Goal: Task Accomplishment & Management: Complete application form

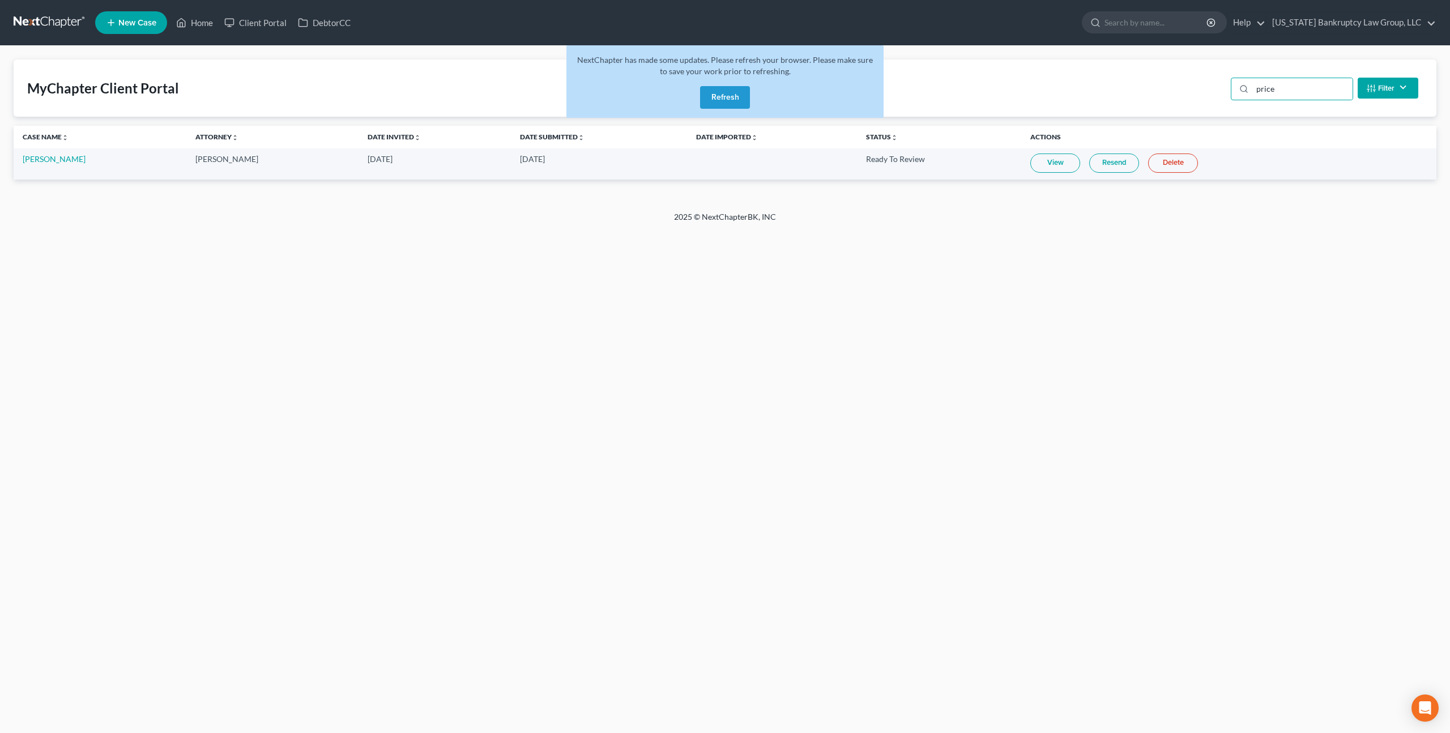
click at [135, 19] on span "New Case" at bounding box center [137, 23] width 38 height 8
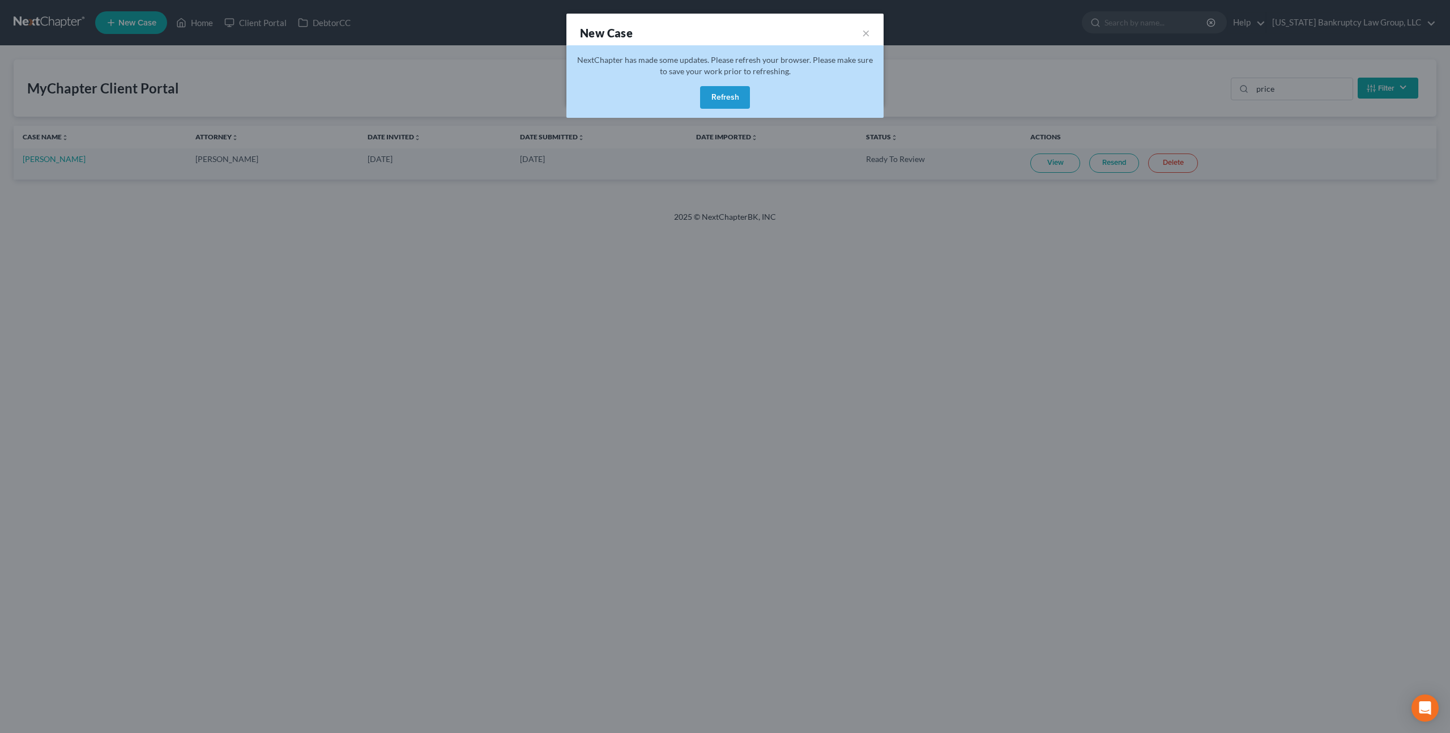
select select "11"
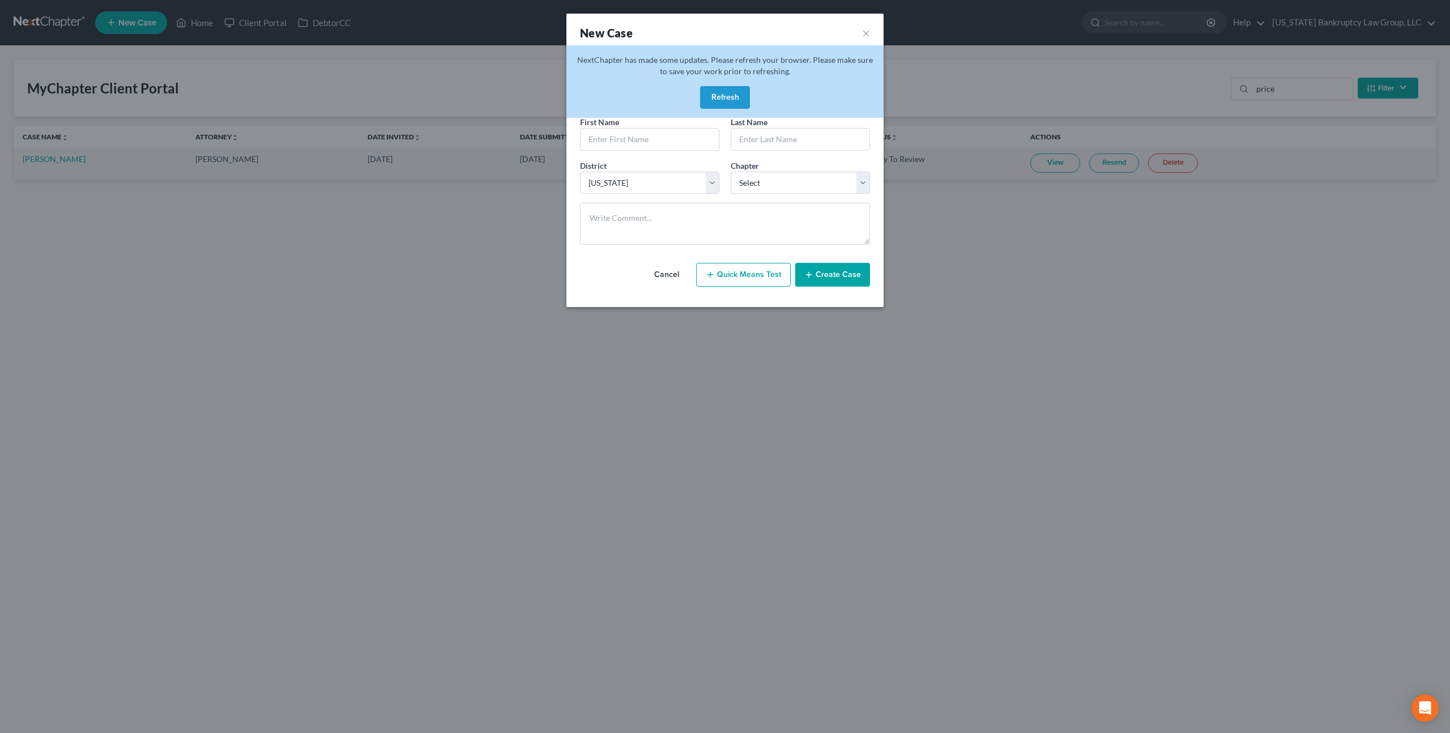
click at [730, 96] on button "Refresh" at bounding box center [725, 97] width 50 height 23
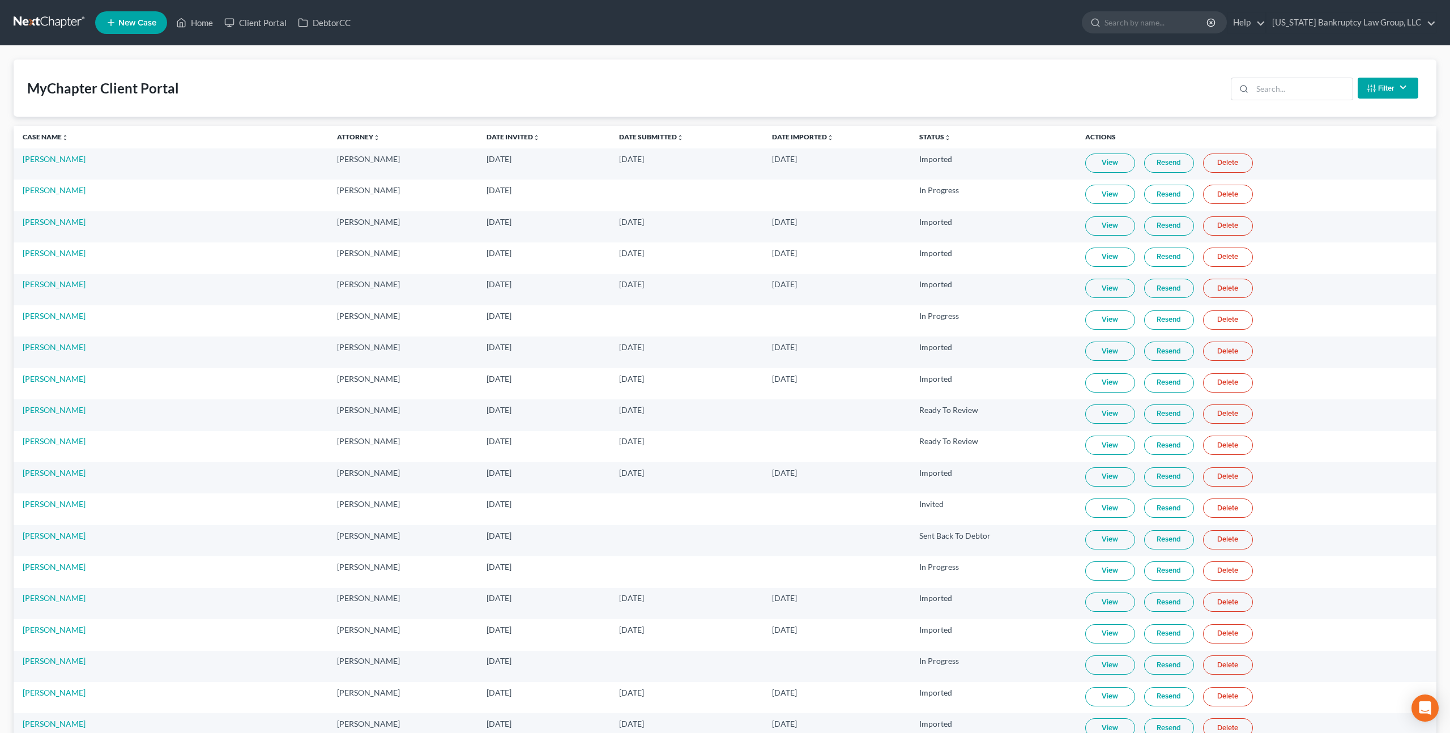
click at [147, 25] on span "New Case" at bounding box center [137, 23] width 38 height 8
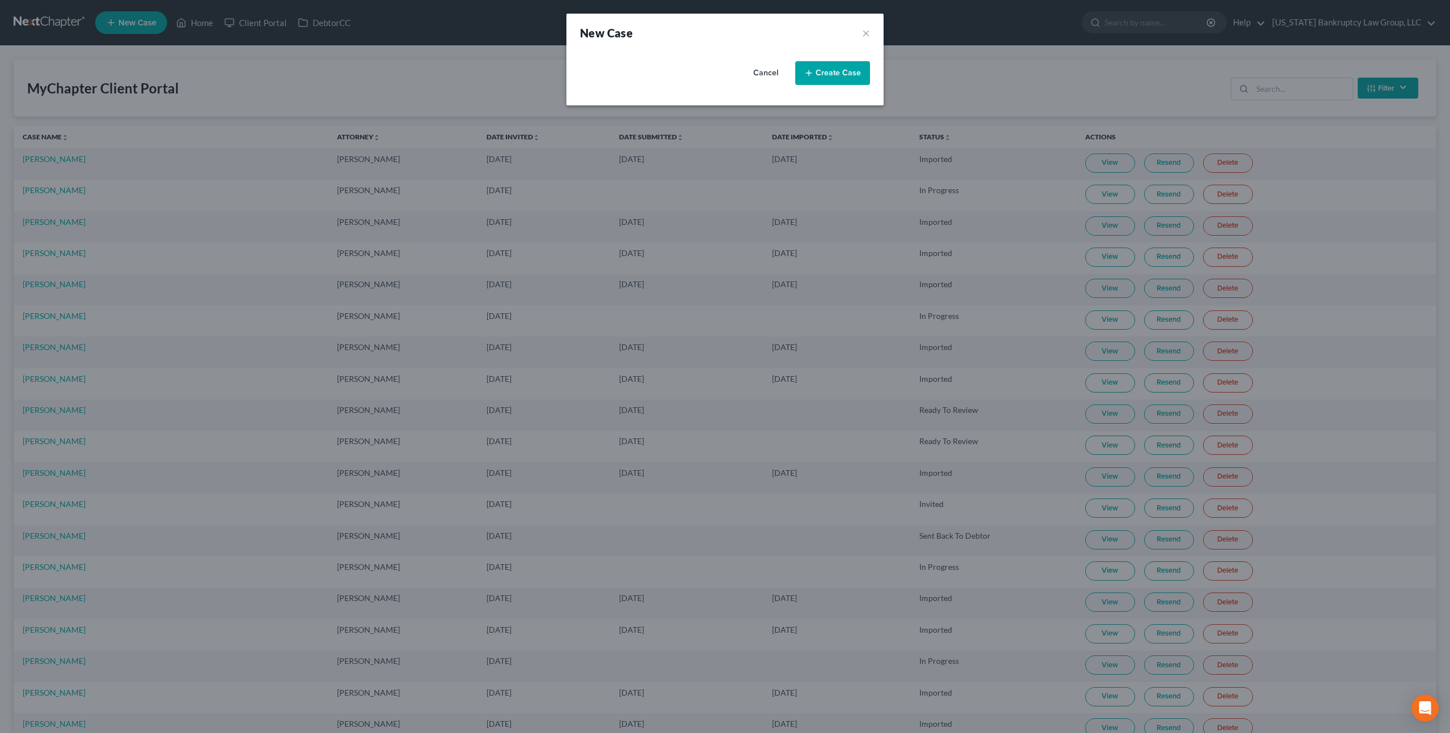
select select "11"
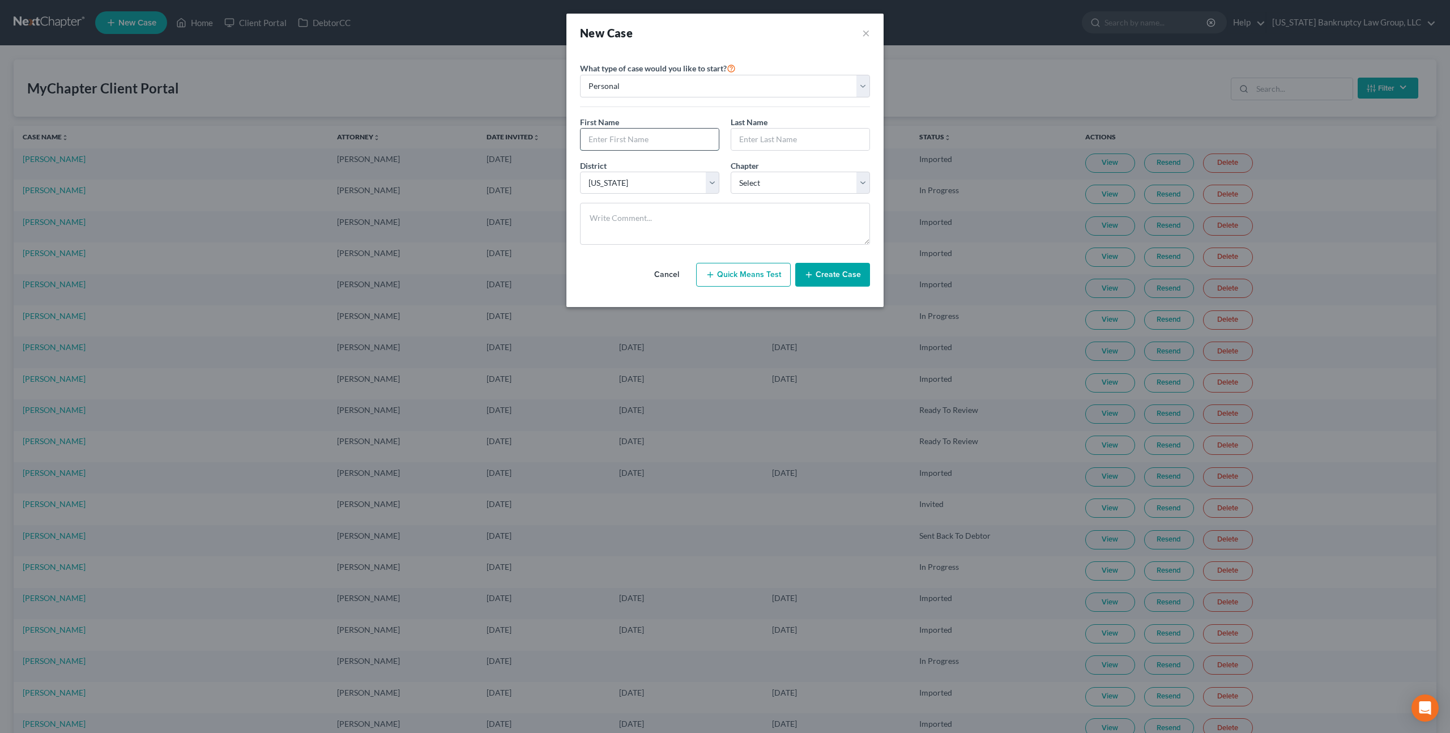
click at [643, 138] on input "text" at bounding box center [649, 140] width 138 height 22
type input "Alea"
type input "[PERSON_NAME]"
click at [746, 185] on select "Select 7 11 12 13" at bounding box center [799, 183] width 139 height 23
select select "0"
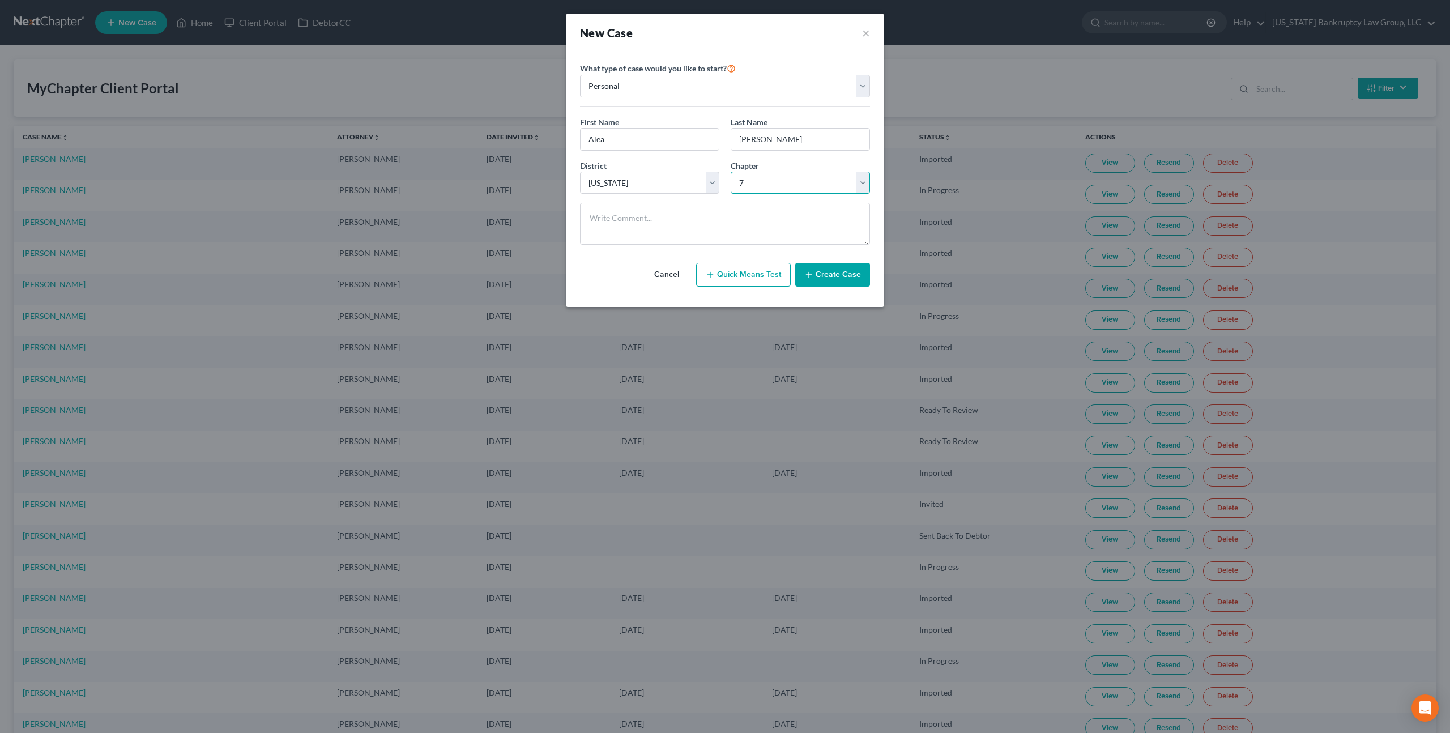
click at [730, 172] on select "Select 7 11 12 13" at bounding box center [799, 183] width 139 height 23
click at [820, 272] on button "Create Case" at bounding box center [832, 275] width 75 height 24
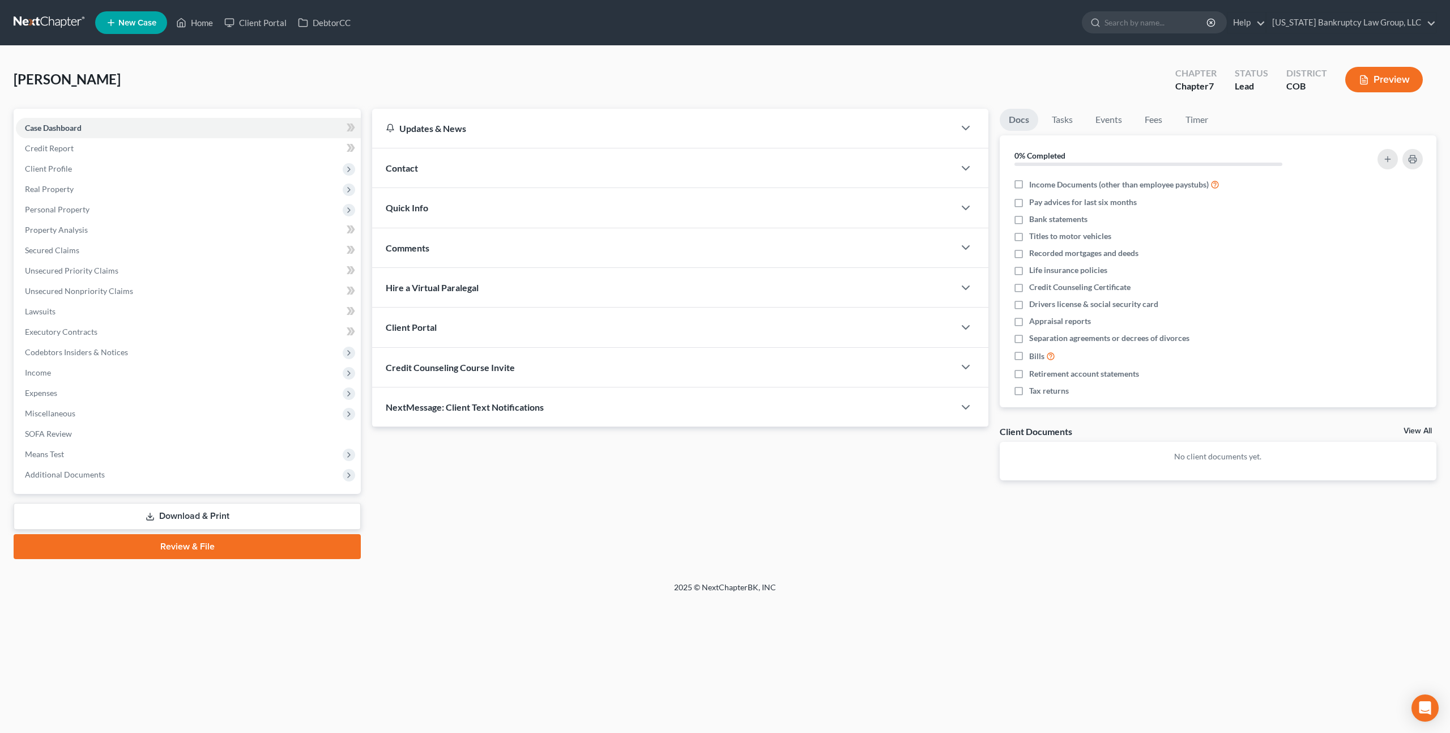
click at [475, 325] on div "Client Portal" at bounding box center [663, 326] width 582 height 39
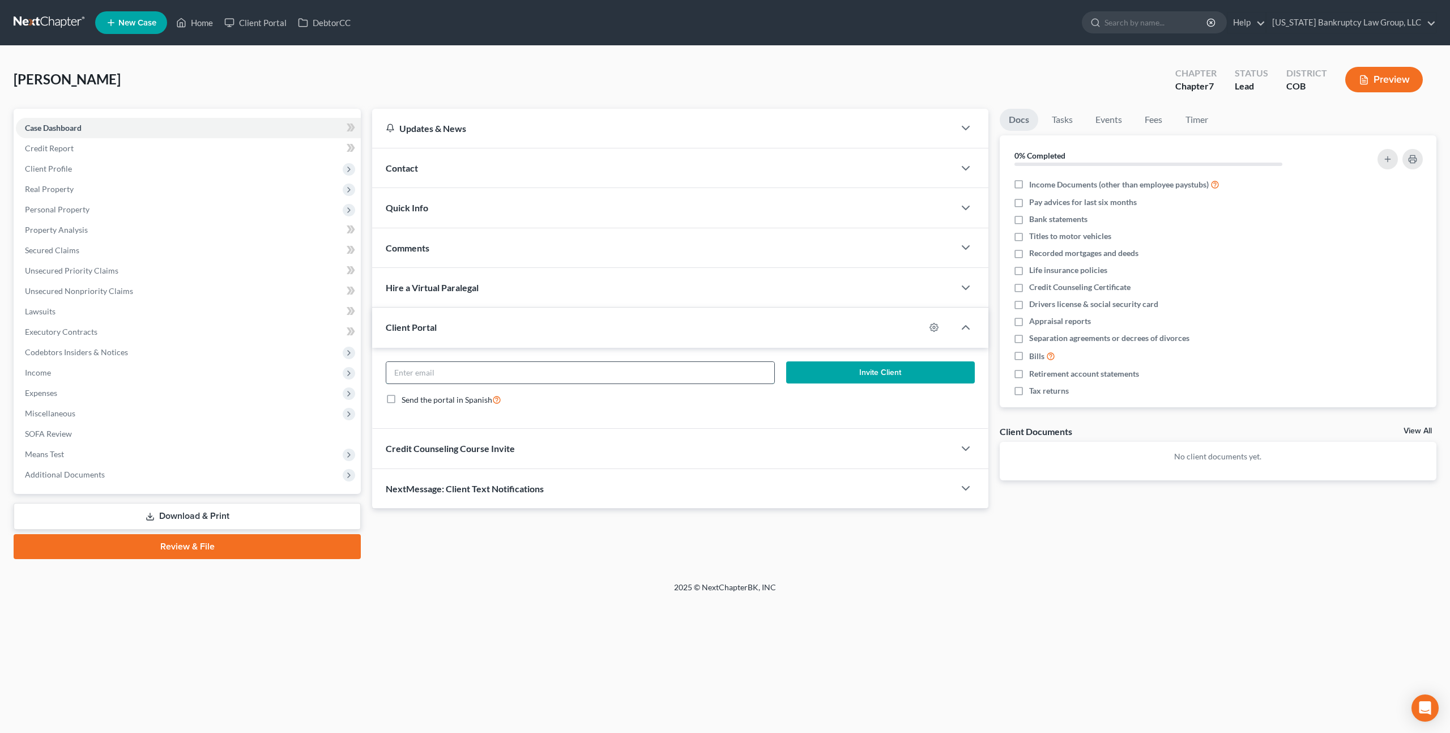
click at [529, 370] on input "email" at bounding box center [580, 373] width 388 height 22
paste input "[EMAIL_ADDRESS][DOMAIN_NAME]"
type input "[EMAIL_ADDRESS][DOMAIN_NAME]"
click at [809, 371] on button "Invite Client" at bounding box center [880, 372] width 189 height 23
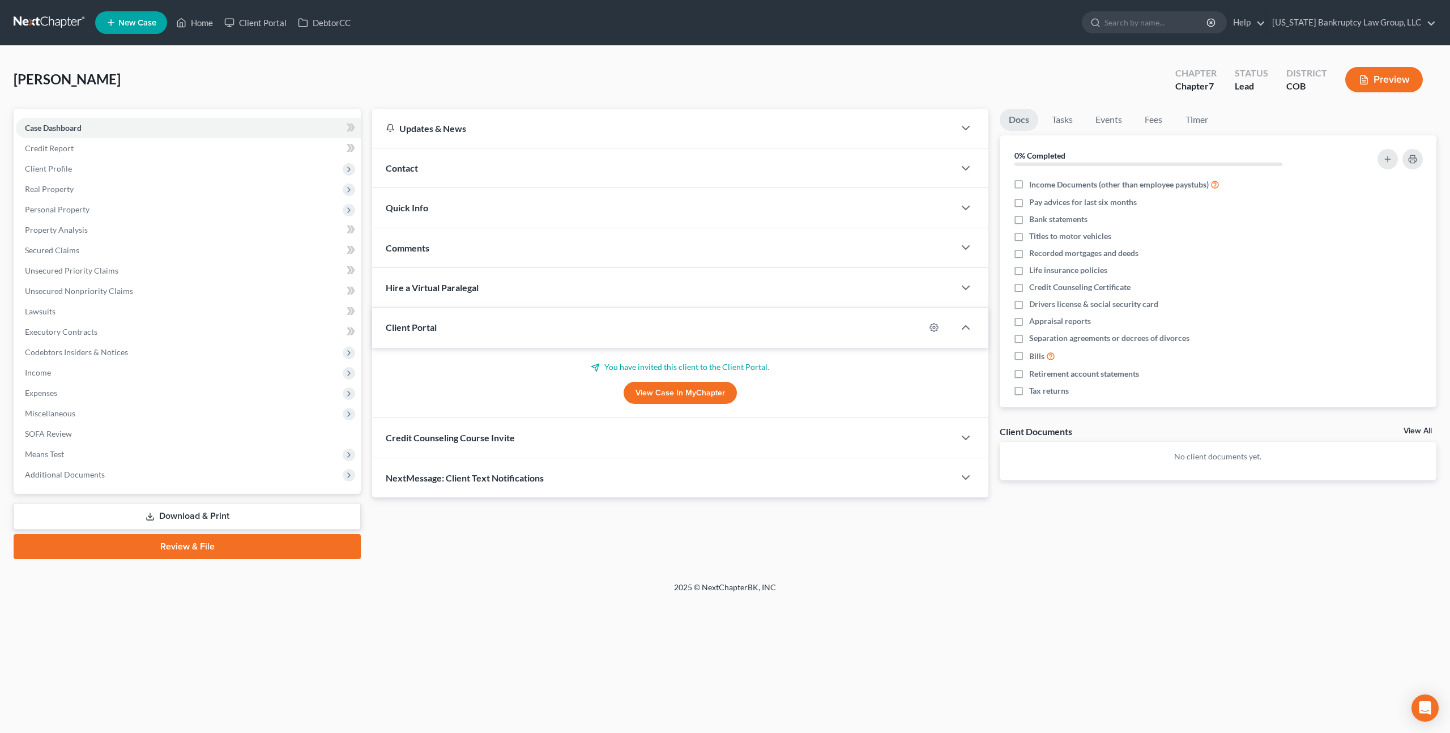
click at [550, 431] on div "Credit Counseling Course Invite" at bounding box center [663, 437] width 582 height 39
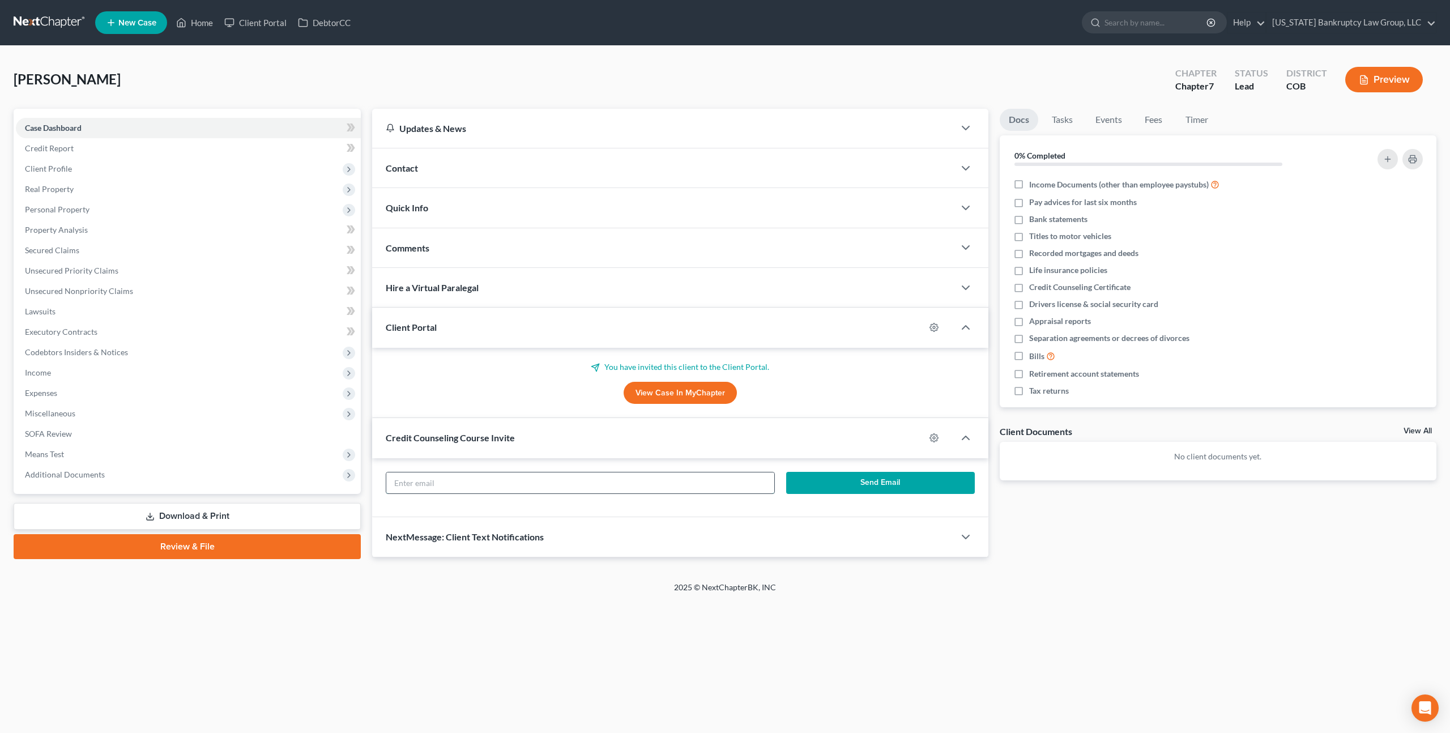
click at [557, 477] on input "text" at bounding box center [580, 483] width 388 height 22
paste input "[EMAIL_ADDRESS][DOMAIN_NAME]"
type input "[EMAIL_ADDRESS][DOMAIN_NAME]"
click at [805, 479] on button "Send Email" at bounding box center [880, 483] width 189 height 23
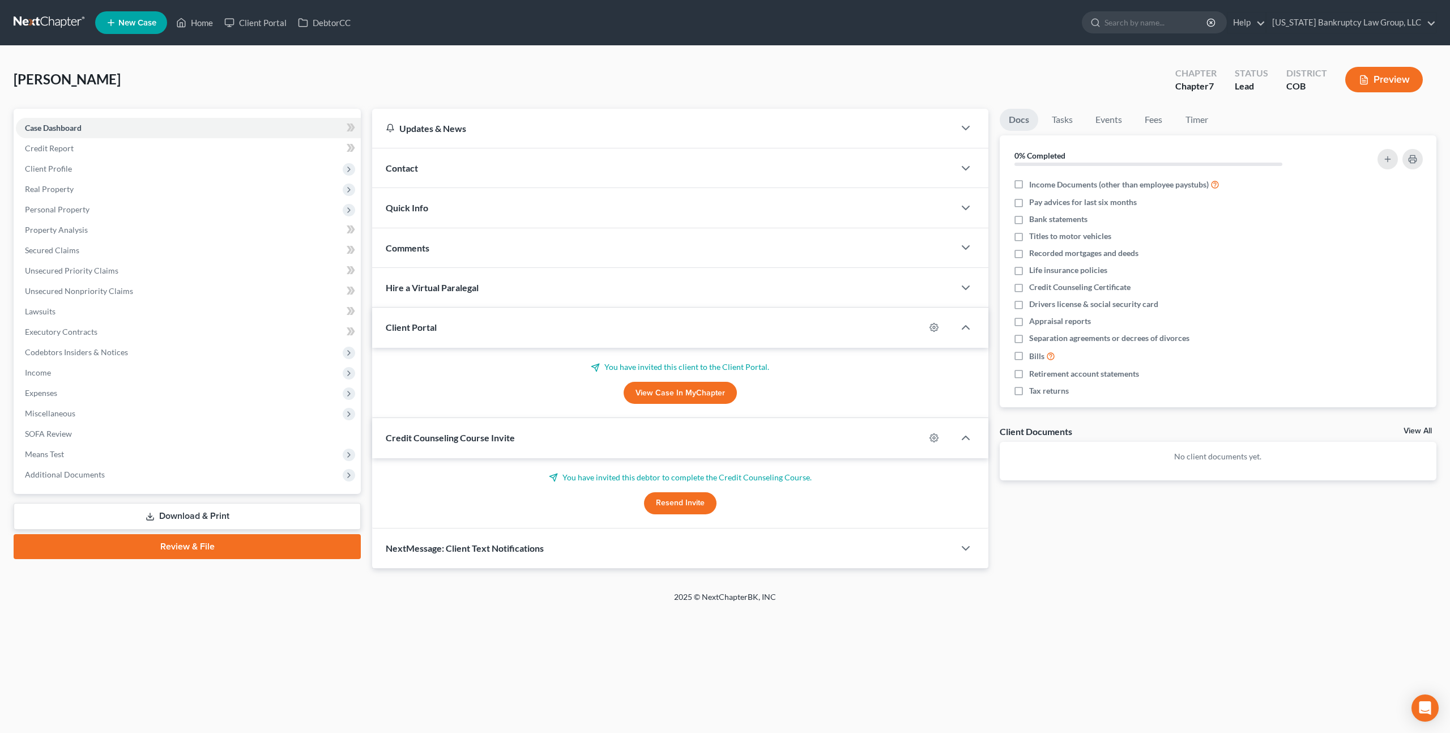
click at [493, 167] on div "Contact" at bounding box center [663, 167] width 582 height 39
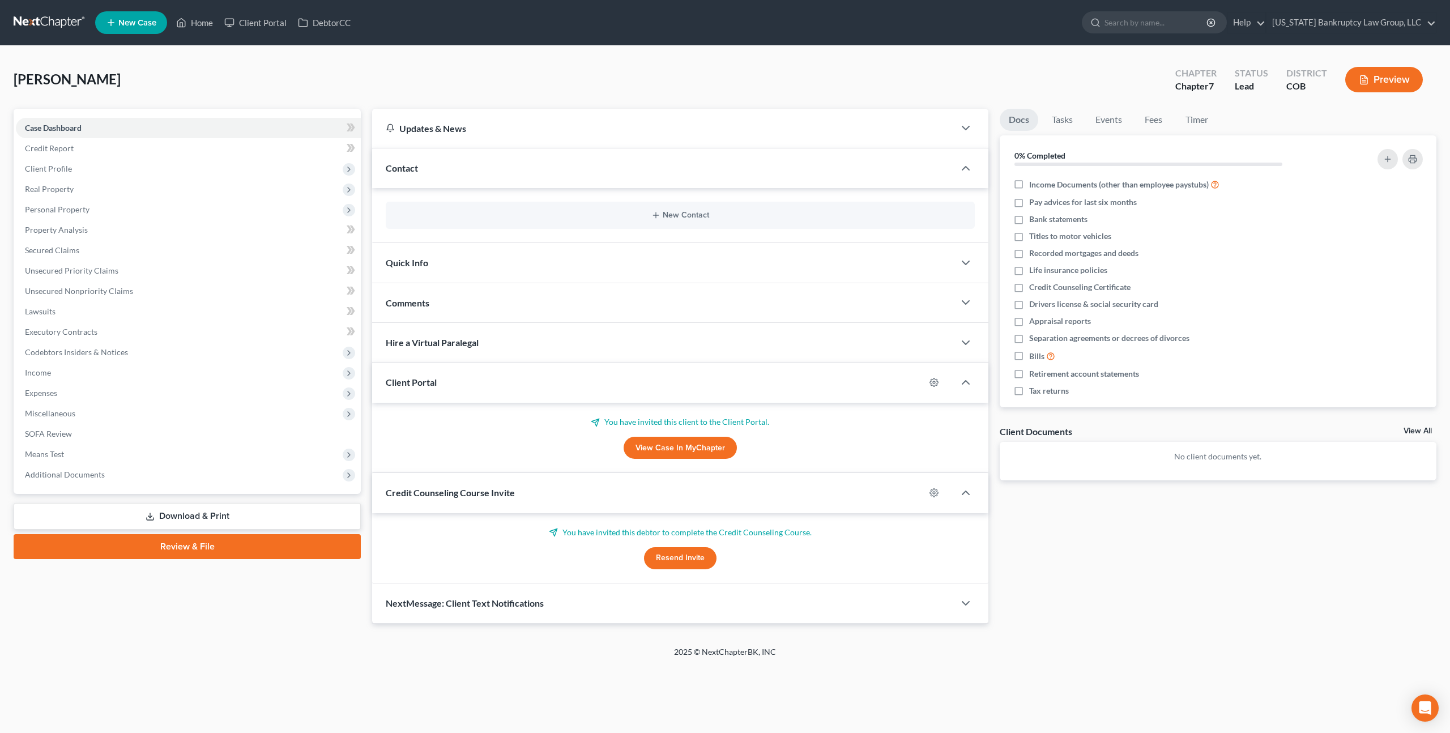
click at [680, 207] on div "New Contact" at bounding box center [680, 215] width 589 height 27
click at [681, 215] on button "New Contact" at bounding box center [680, 215] width 571 height 9
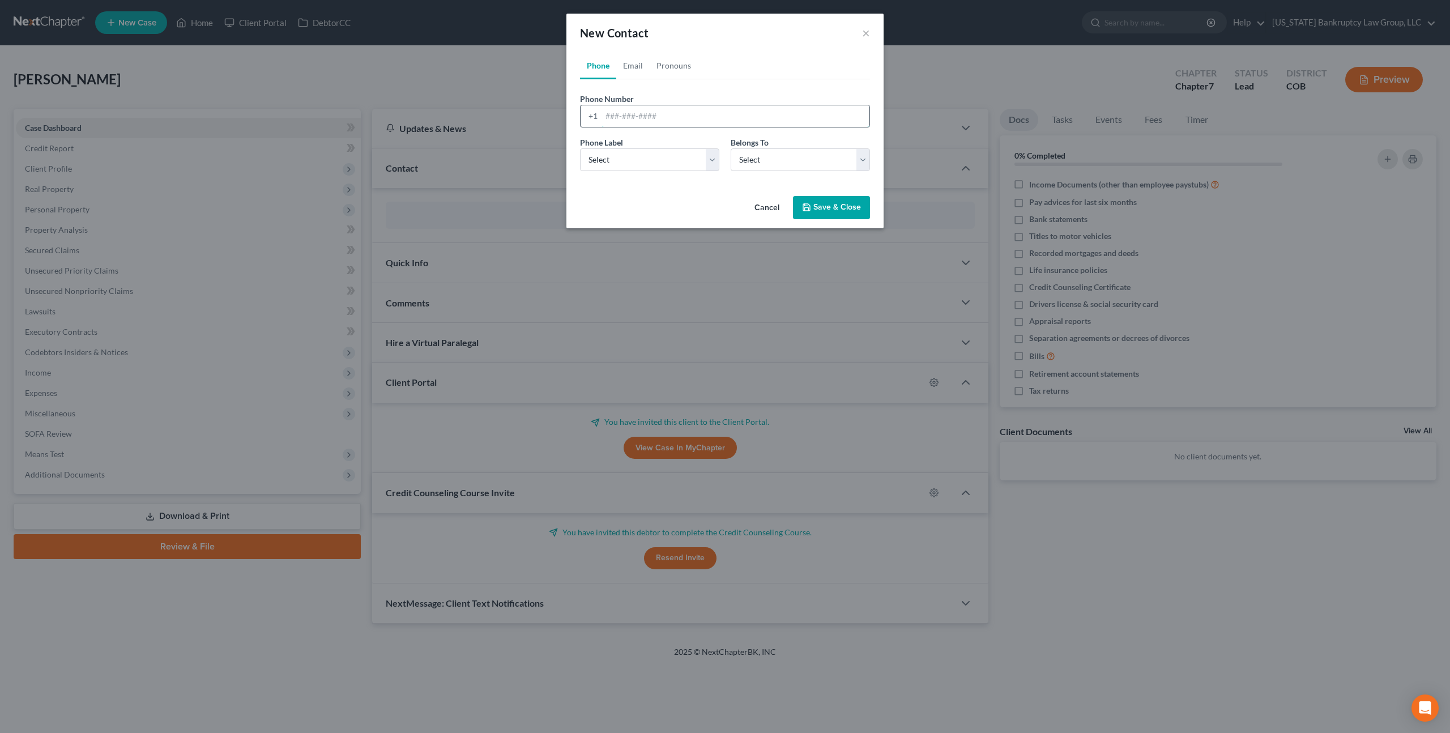
click at [610, 118] on input "tel" at bounding box center [735, 116] width 268 height 22
paste input "[PHONE_NUMBER]"
click at [616, 116] on input "[PHONE_NUMBER]" at bounding box center [735, 116] width 268 height 22
type input "[PHONE_NUMBER]"
click at [624, 157] on select "Select Mobile Home Work Other" at bounding box center [649, 159] width 139 height 23
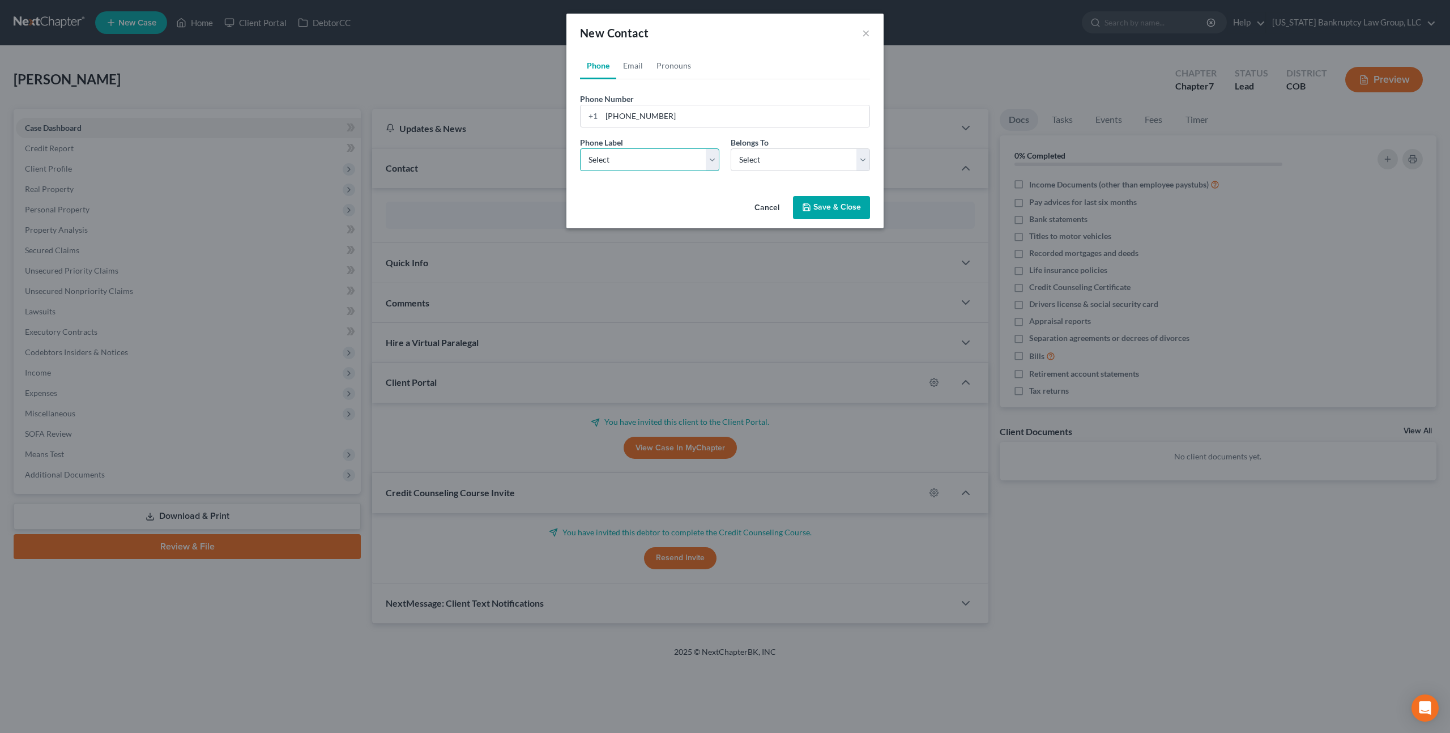
select select "0"
click at [580, 148] on select "Select Mobile Home Work Other" at bounding box center [649, 159] width 139 height 23
click at [751, 161] on select "Select Client Other" at bounding box center [799, 159] width 139 height 23
select select "0"
click at [730, 148] on select "Select Client Other" at bounding box center [799, 159] width 139 height 23
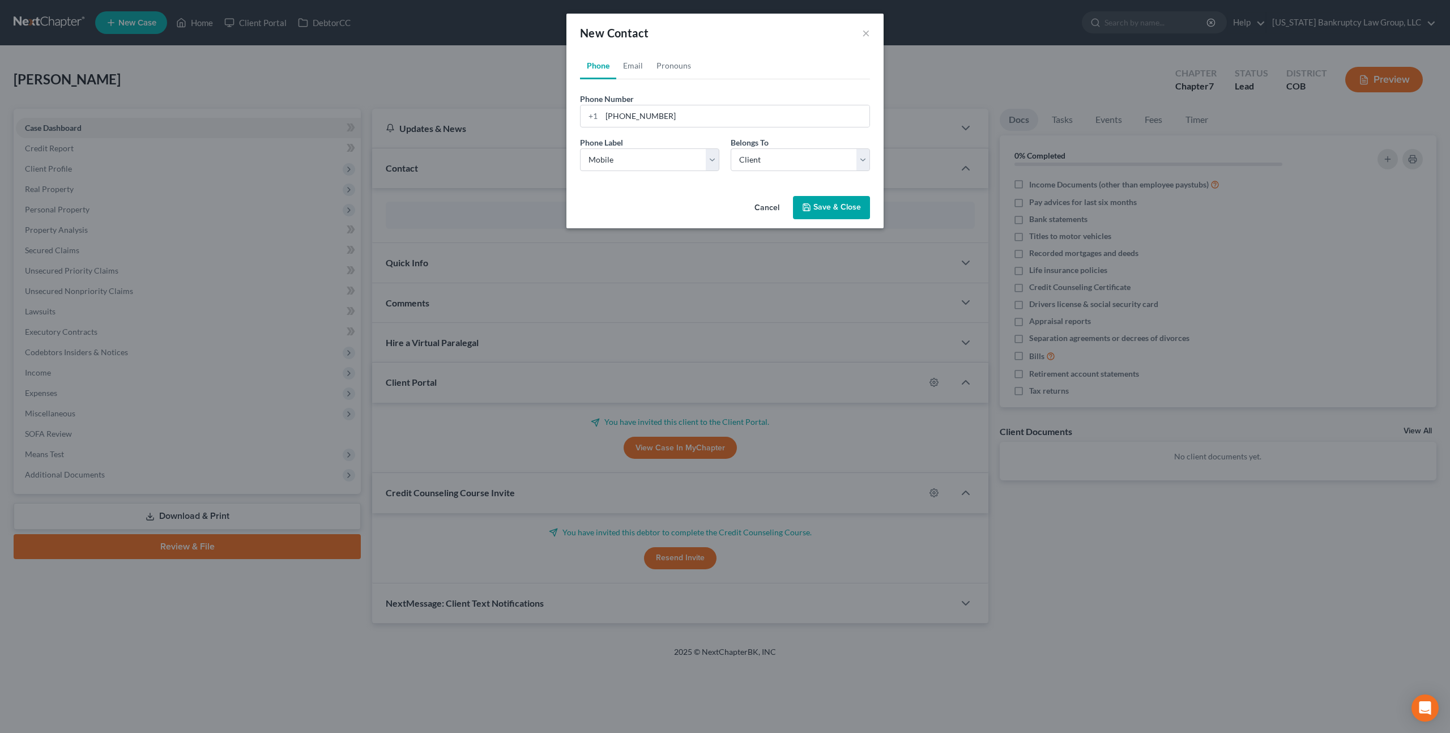
click at [812, 209] on button "Save & Close" at bounding box center [831, 208] width 77 height 24
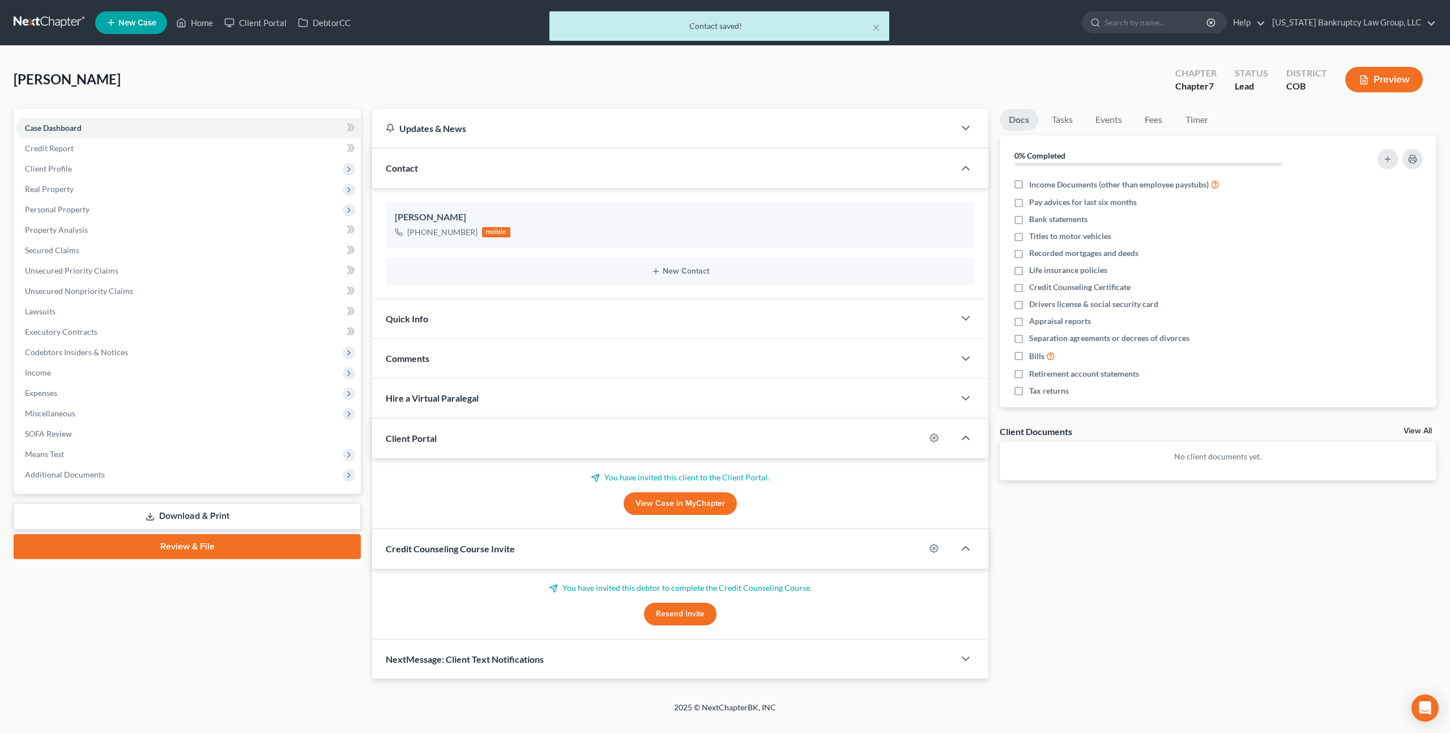
click at [790, 659] on div "NextMessage: Client Text Notifications" at bounding box center [663, 658] width 582 height 39
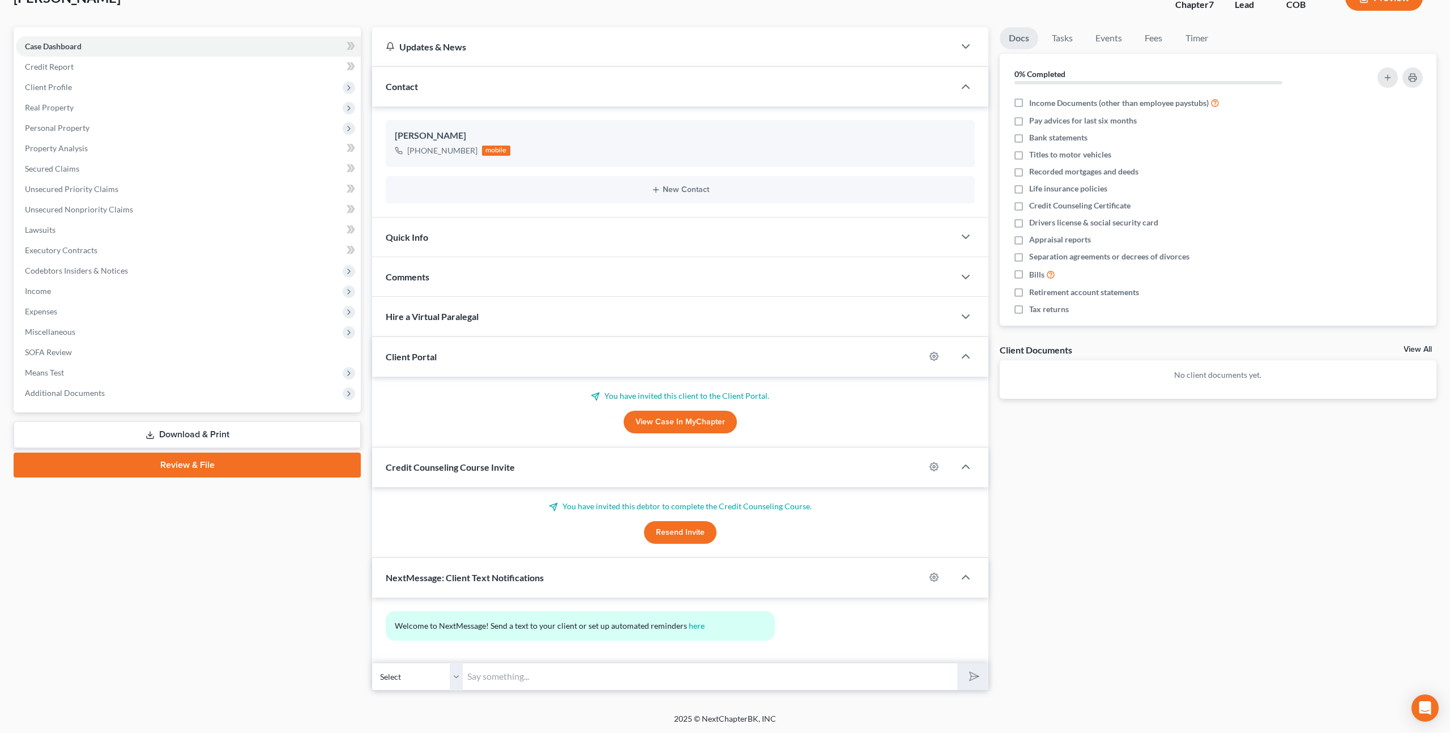
click at [520, 677] on input "text" at bounding box center [710, 677] width 494 height 28
click at [456, 679] on select "Select [PHONE_NUMBER] - [PERSON_NAME]" at bounding box center [417, 677] width 91 height 28
click at [569, 677] on input "Please check your email" at bounding box center [710, 677] width 494 height 28
type input "Please check your email."
click at [974, 678] on icon "submit" at bounding box center [971, 676] width 16 height 16
